Goal: Task Accomplishment & Management: Manage account settings

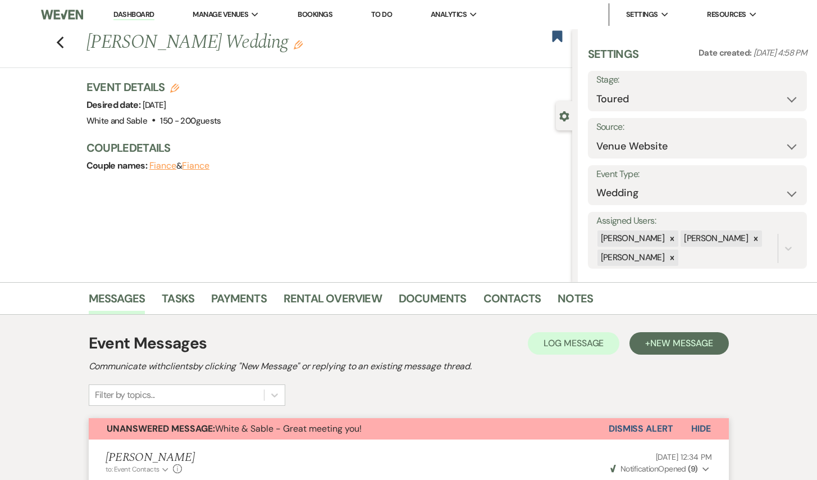
select select "5"
click at [58, 39] on icon "Previous" at bounding box center [60, 42] width 8 height 13
select select "5"
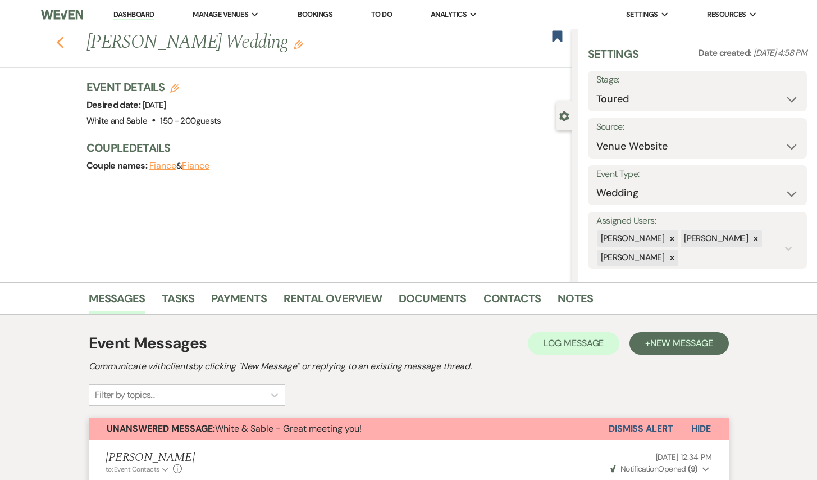
select select "5"
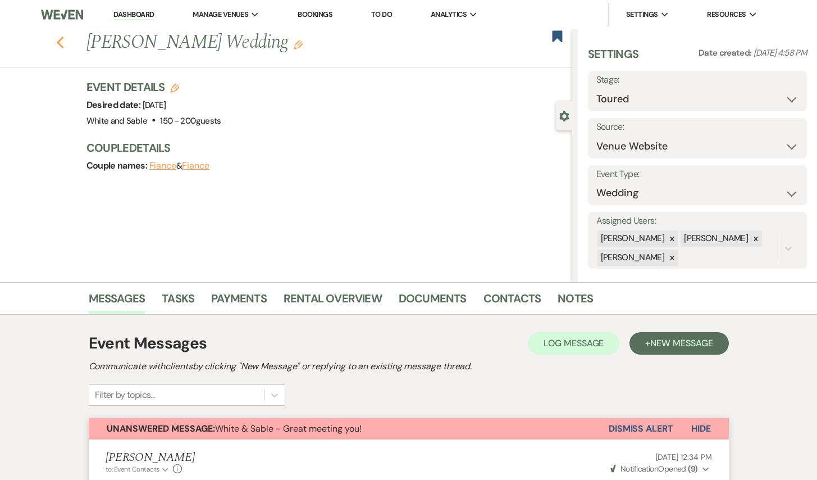
select select "5"
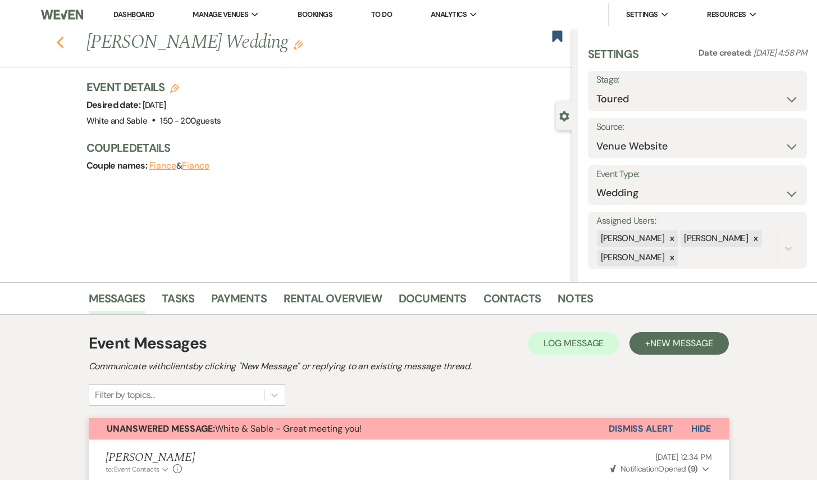
select select "5"
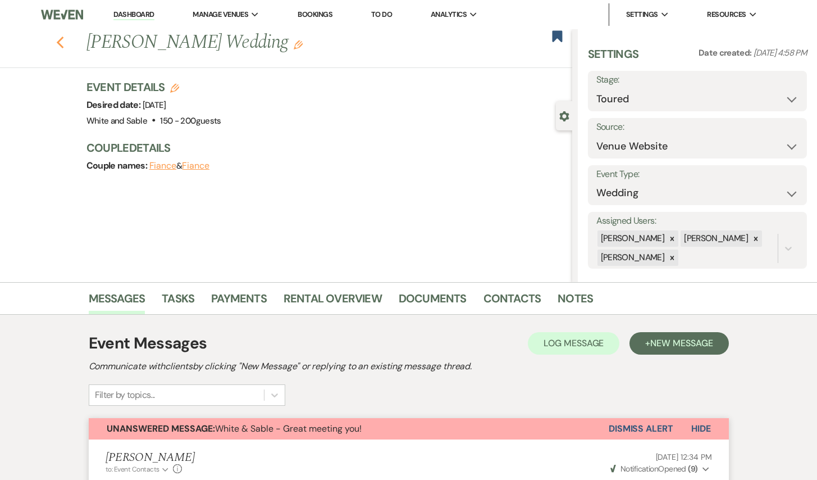
select select "5"
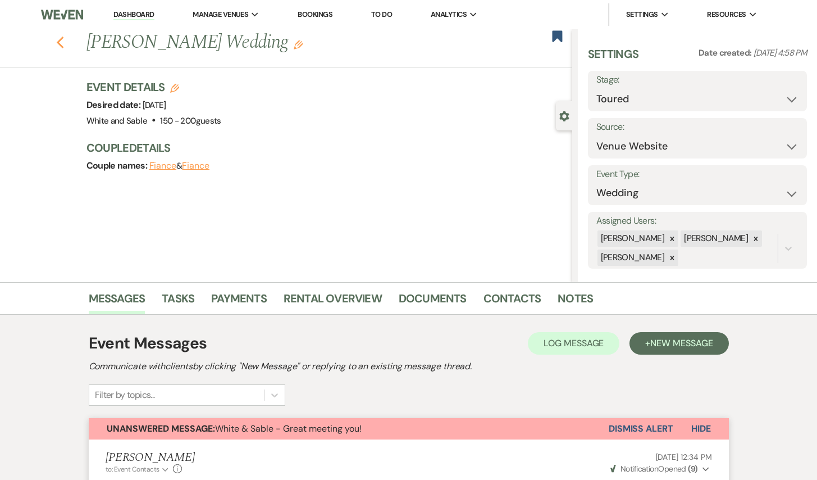
select select "5"
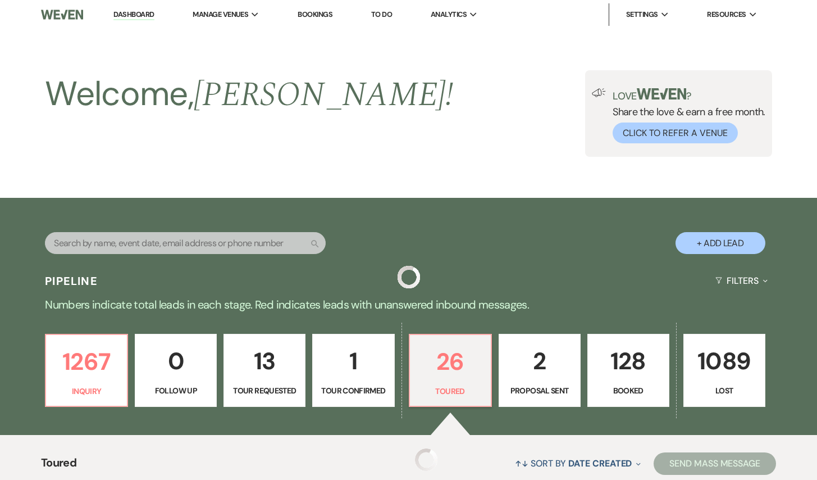
scroll to position [281, 0]
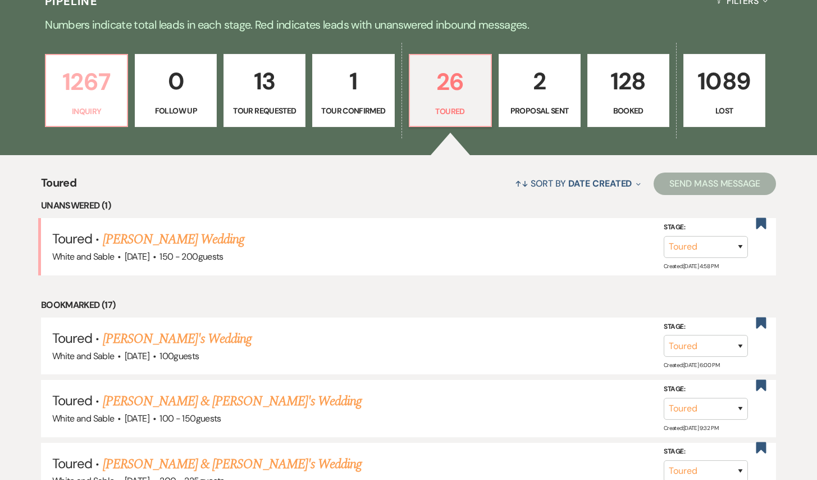
click at [96, 76] on p "1267" at bounding box center [86, 82] width 67 height 38
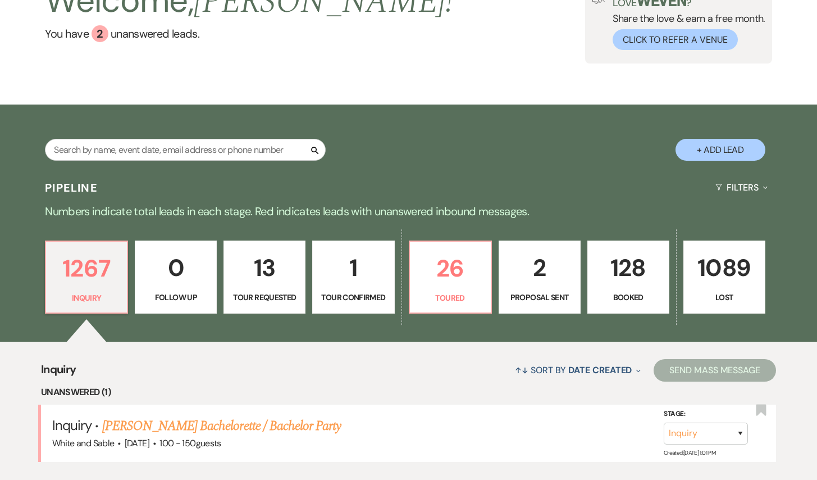
scroll to position [280, 0]
